Goal: Task Accomplishment & Management: Use online tool/utility

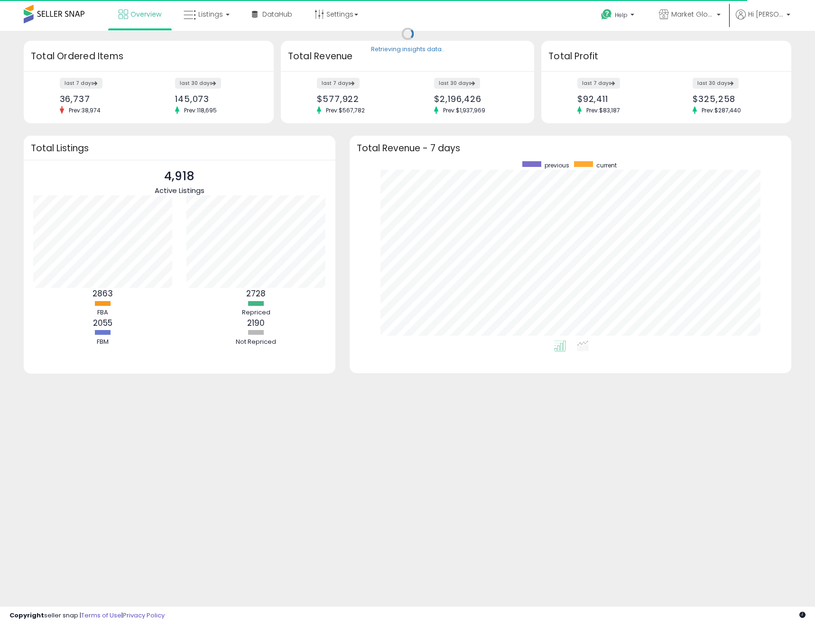
scroll to position [179, 423]
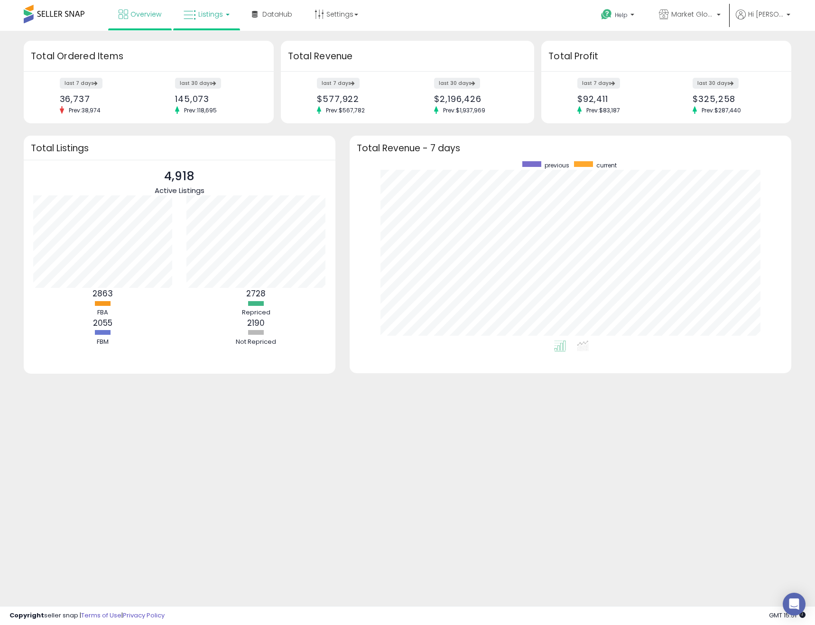
click at [222, 19] on link "Listings" at bounding box center [207, 14] width 60 height 28
click at [224, 52] on icon at bounding box center [213, 47] width 41 height 12
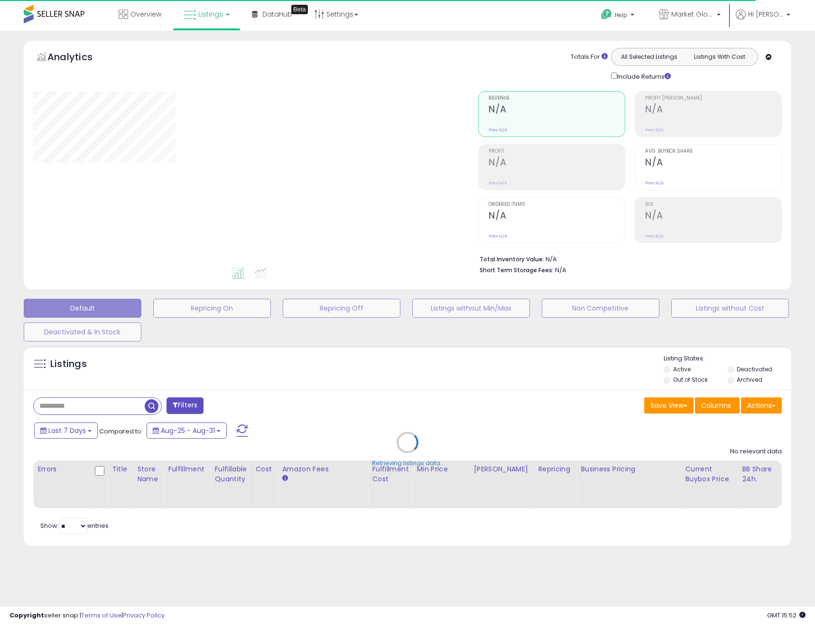
click at [765, 410] on div "Retrieving listings data.." at bounding box center [408, 450] width 782 height 216
click at [770, 409] on div "Retrieving listings data.." at bounding box center [408, 450] width 782 height 216
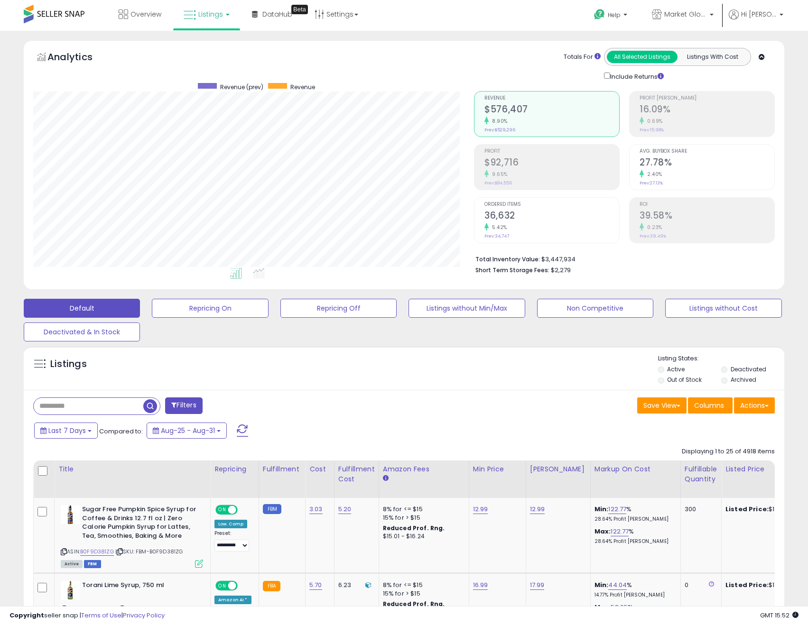
scroll to position [195, 441]
click at [761, 409] on button "Actions" at bounding box center [754, 406] width 41 height 16
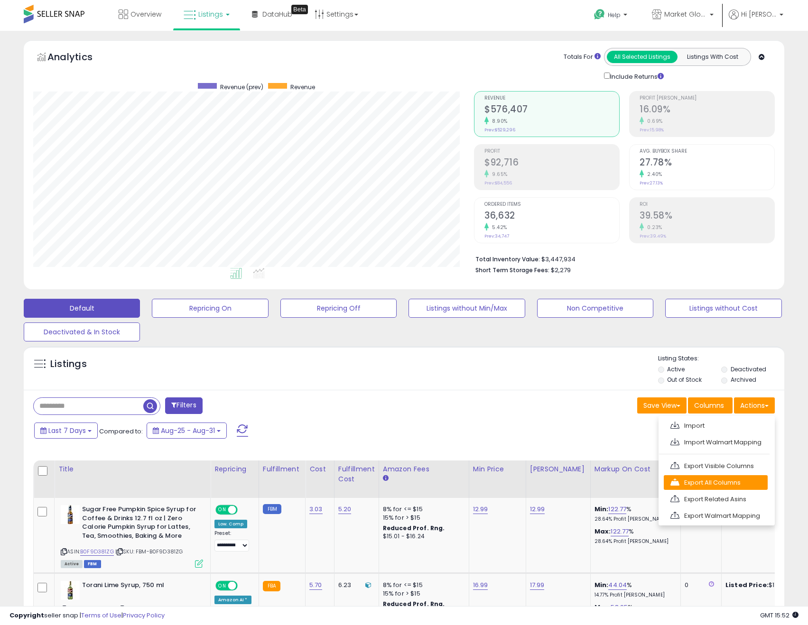
click at [731, 482] on link "Export All Columns" at bounding box center [716, 483] width 104 height 15
